Goal: Book appointment/travel/reservation

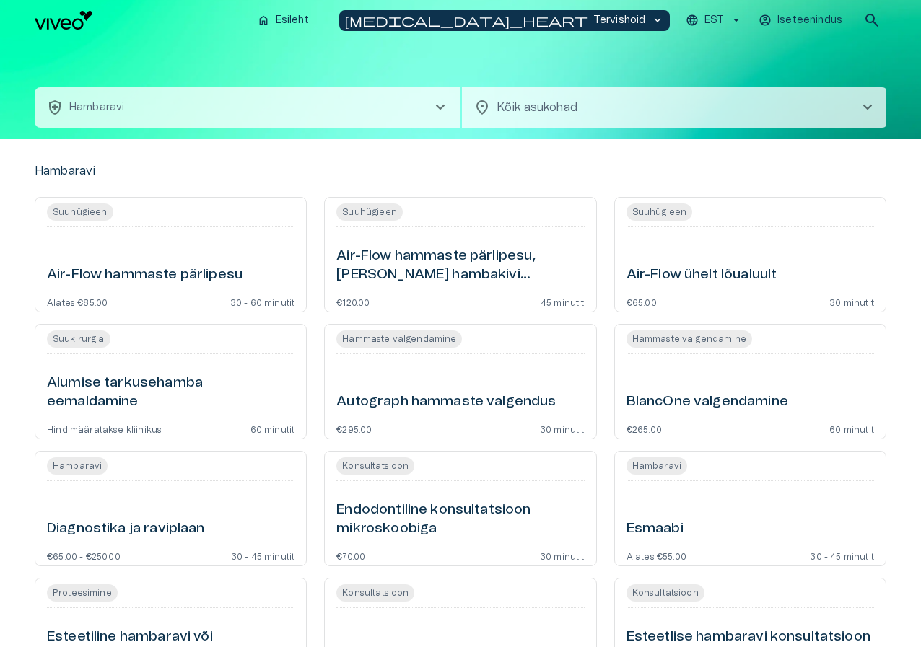
click at [436, 105] on span "chevron_right" at bounding box center [439, 107] width 17 height 17
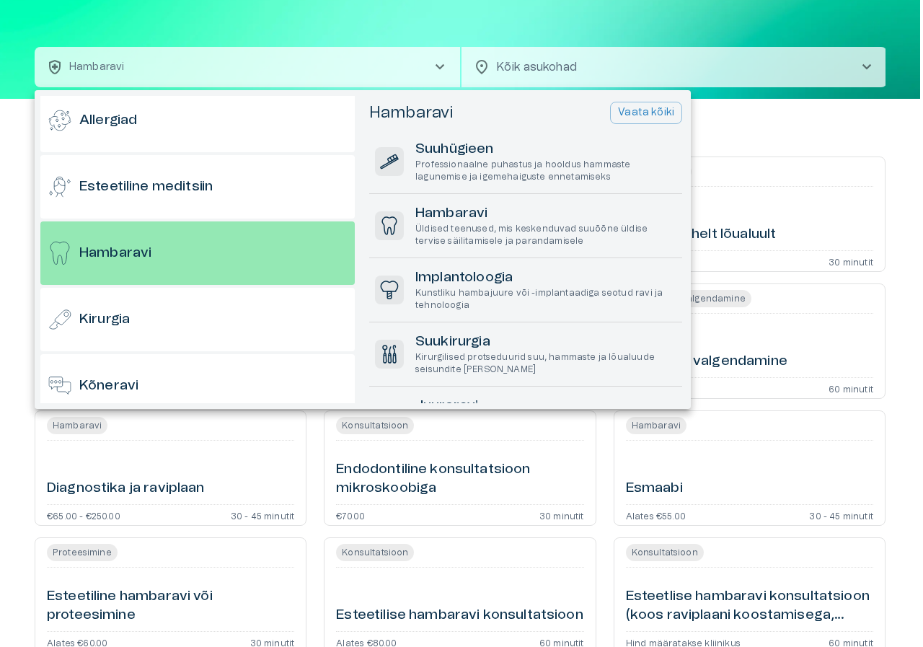
scroll to position [77, 0]
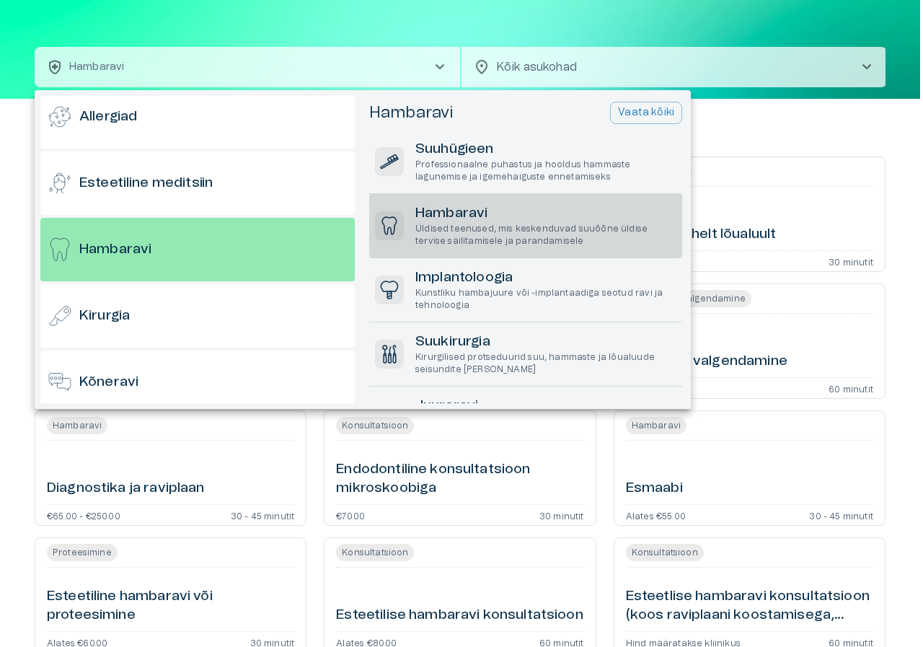
click at [450, 210] on h6 "Hambaravi" at bounding box center [546, 213] width 261 height 19
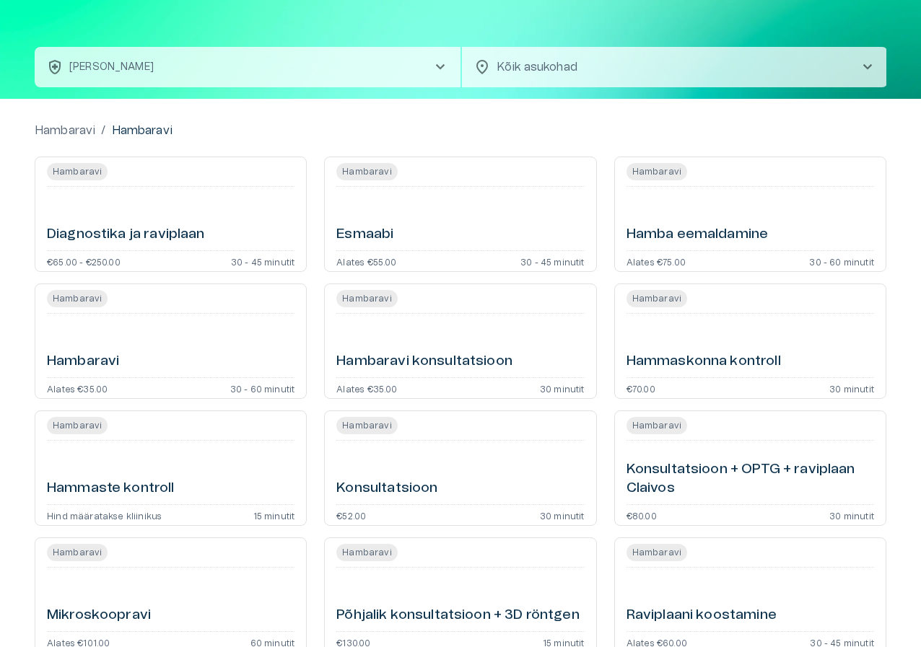
click at [865, 63] on span "chevron_right" at bounding box center [867, 66] width 17 height 17
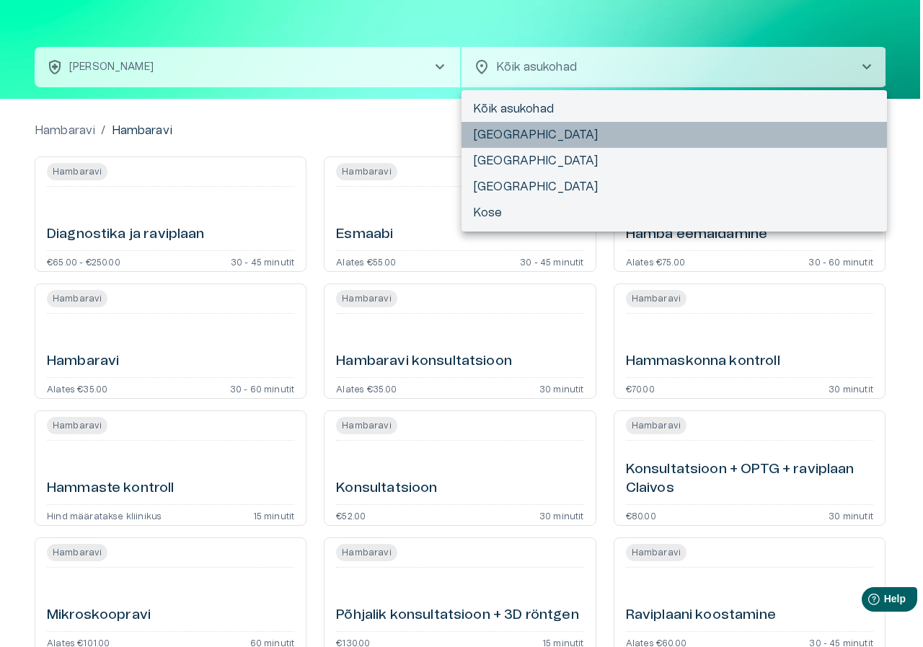
click at [490, 129] on li "[GEOGRAPHIC_DATA]" at bounding box center [675, 135] width 426 height 26
type input "**********"
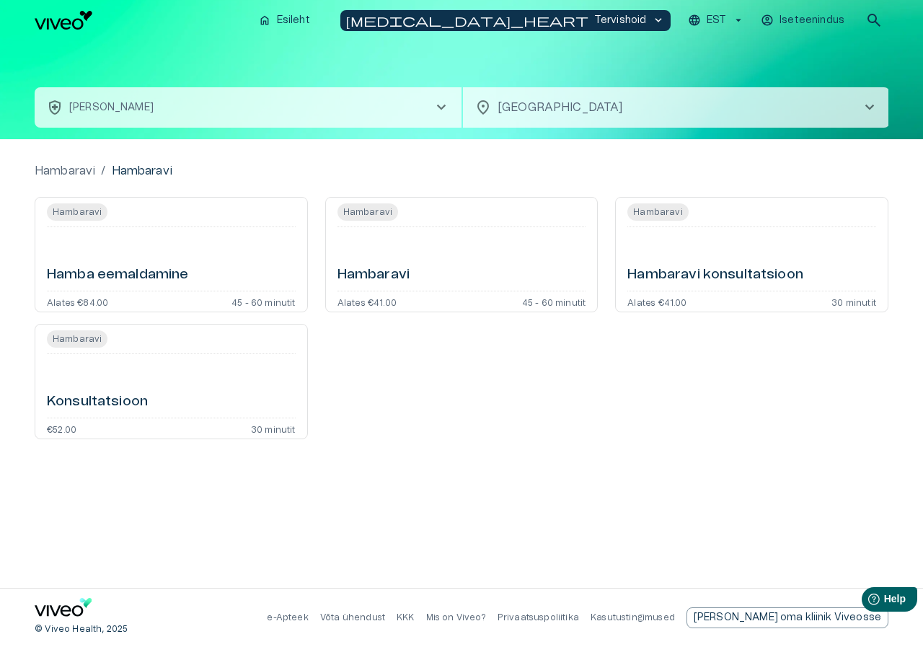
click at [871, 103] on span "chevron_right" at bounding box center [869, 107] width 17 height 17
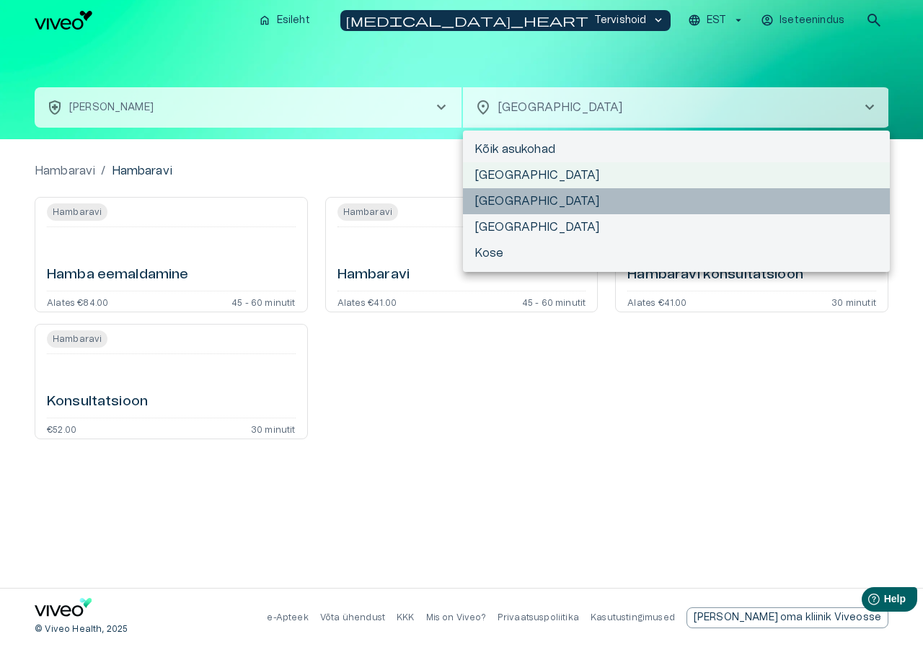
click at [851, 199] on li "[GEOGRAPHIC_DATA]" at bounding box center [676, 201] width 427 height 26
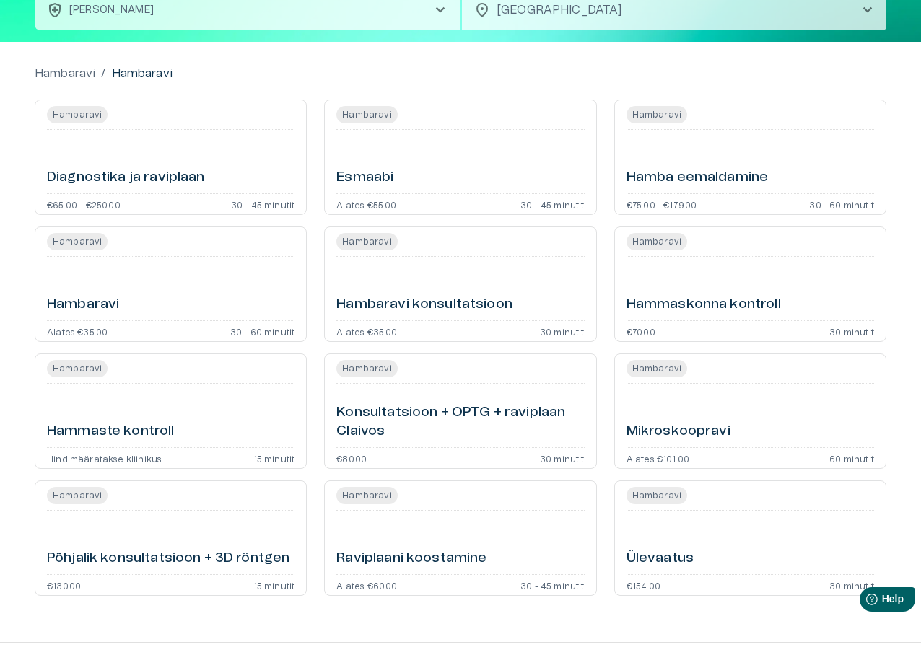
scroll to position [7, 0]
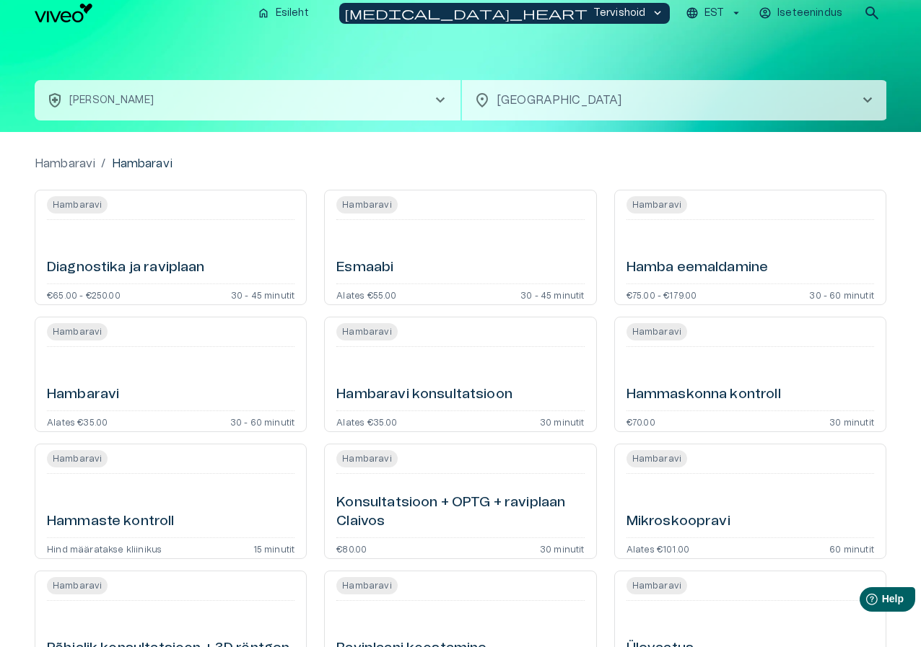
click at [71, 389] on h6 "Hambaravi" at bounding box center [83, 394] width 72 height 19
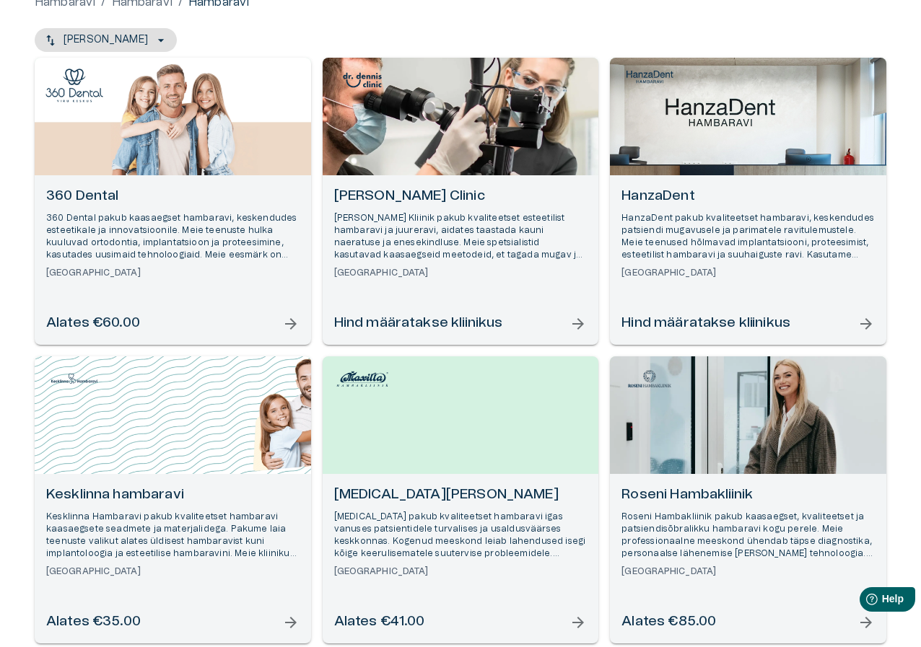
scroll to position [135, 0]
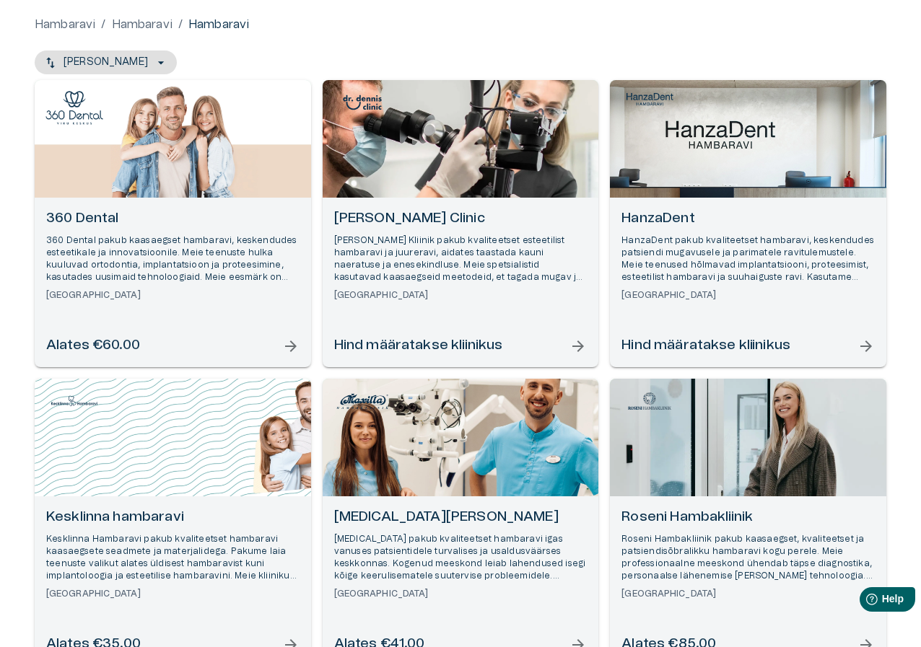
scroll to position [7, 0]
